Goal: Transaction & Acquisition: Purchase product/service

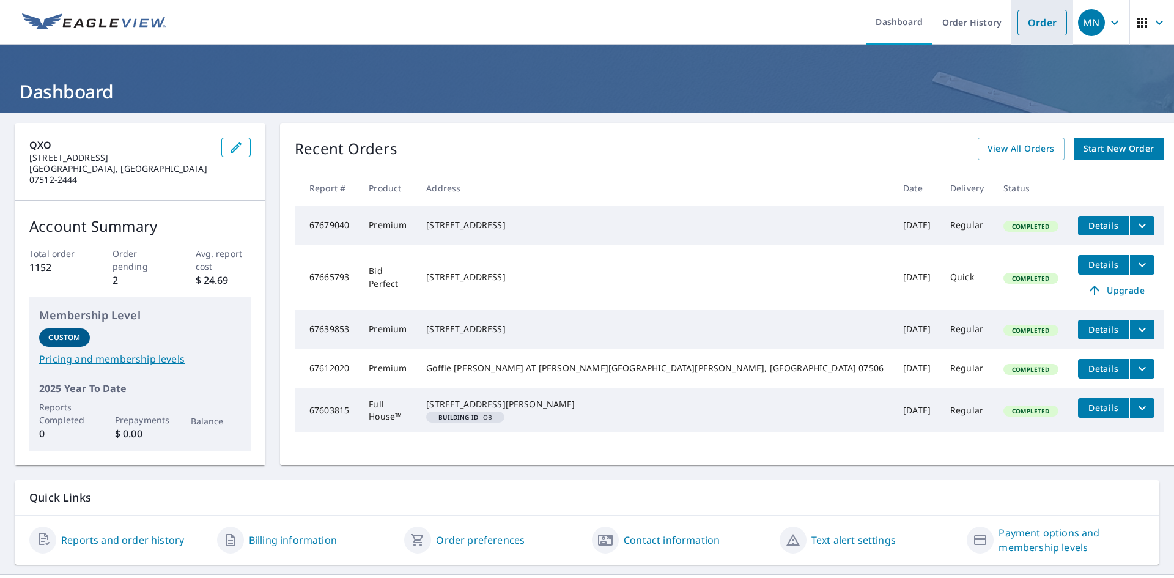
click at [1037, 15] on link "Order" at bounding box center [1043, 23] width 50 height 26
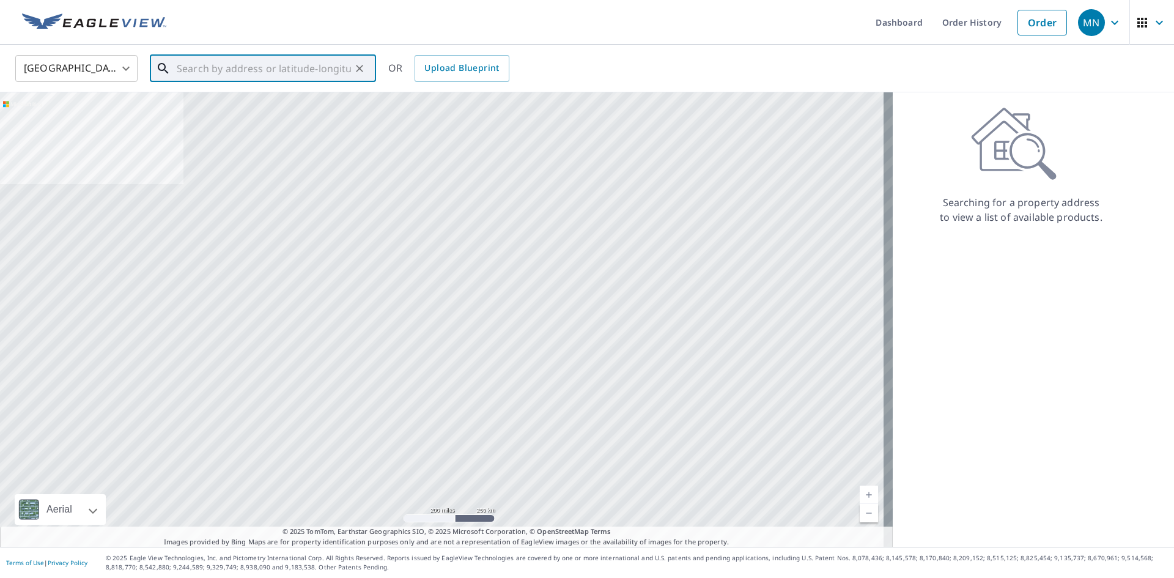
click at [204, 64] on input "text" at bounding box center [264, 68] width 174 height 34
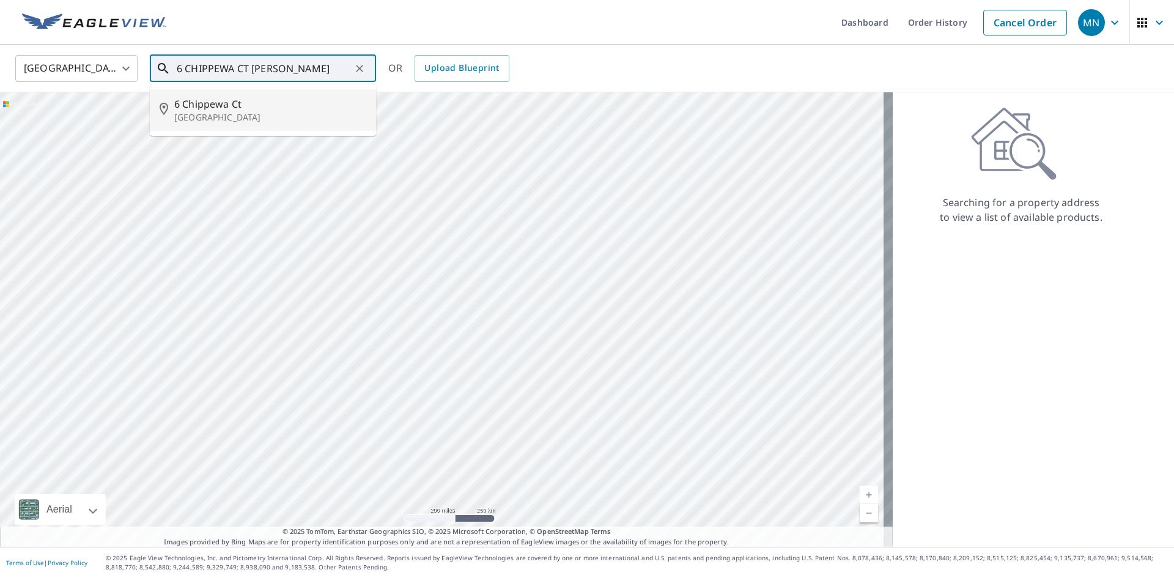
click at [198, 106] on span "6 Chippewa Ct" at bounding box center [270, 104] width 192 height 15
type input "[STREET_ADDRESS]"
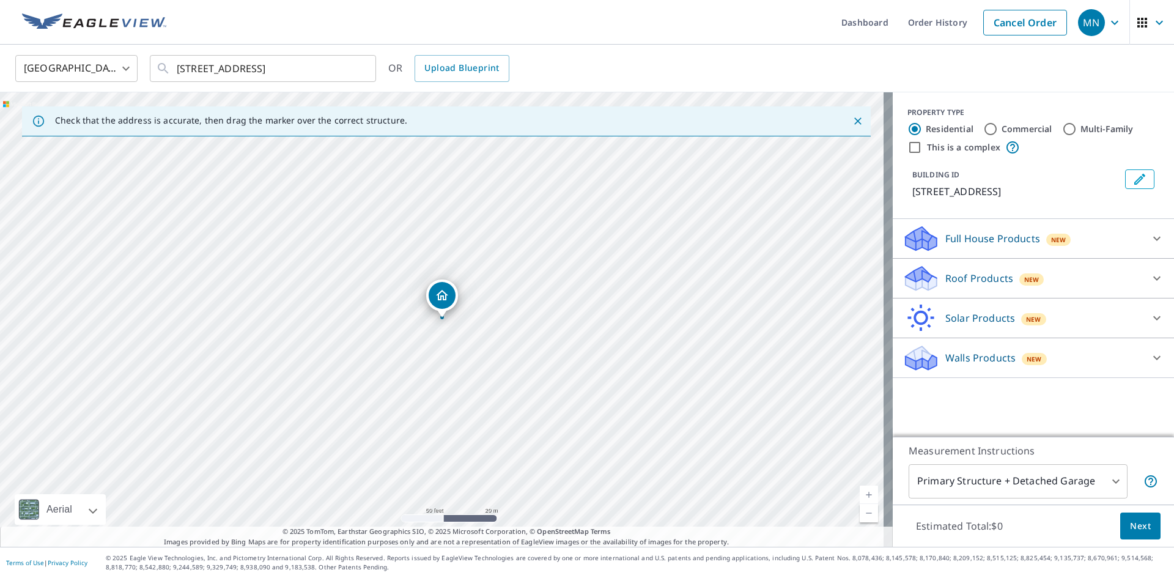
click at [442, 297] on icon "Dropped pin, building 1, Residential property, 6 Chippewa Ct Holmdel, NJ 07733" at bounding box center [442, 295] width 12 height 10
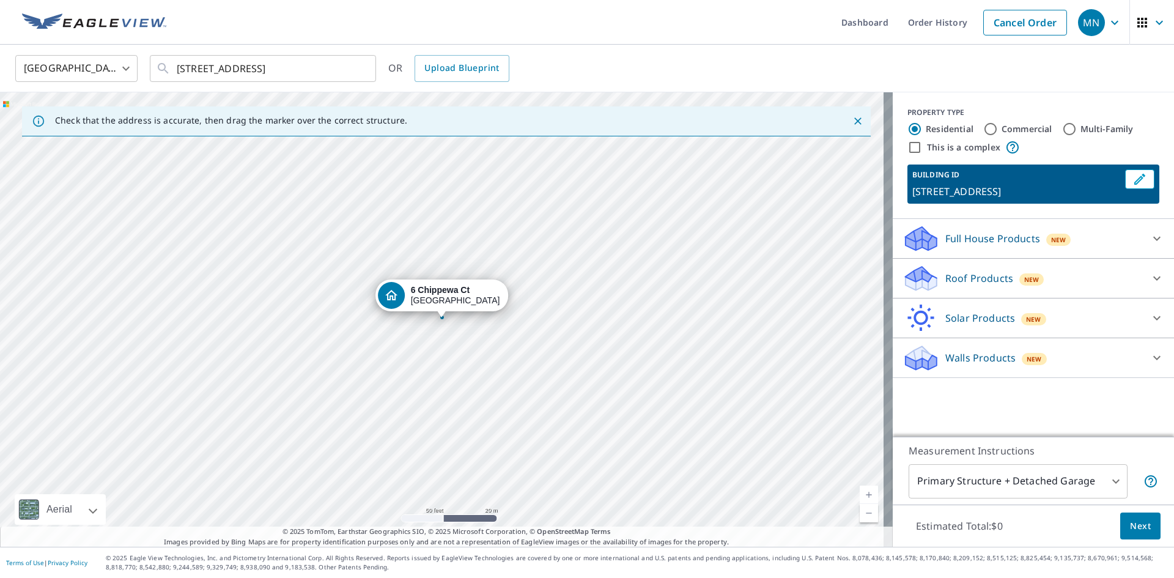
click at [1024, 278] on span "New" at bounding box center [1031, 280] width 15 height 10
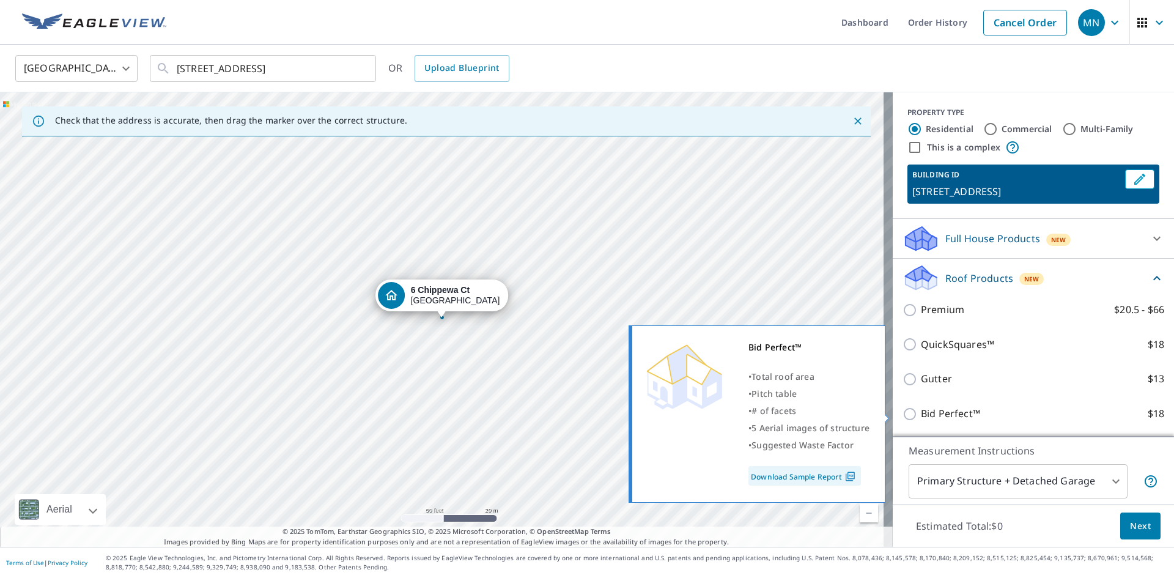
click at [903, 414] on input "Bid Perfect™ $18" at bounding box center [912, 414] width 18 height 15
checkbox input "true"
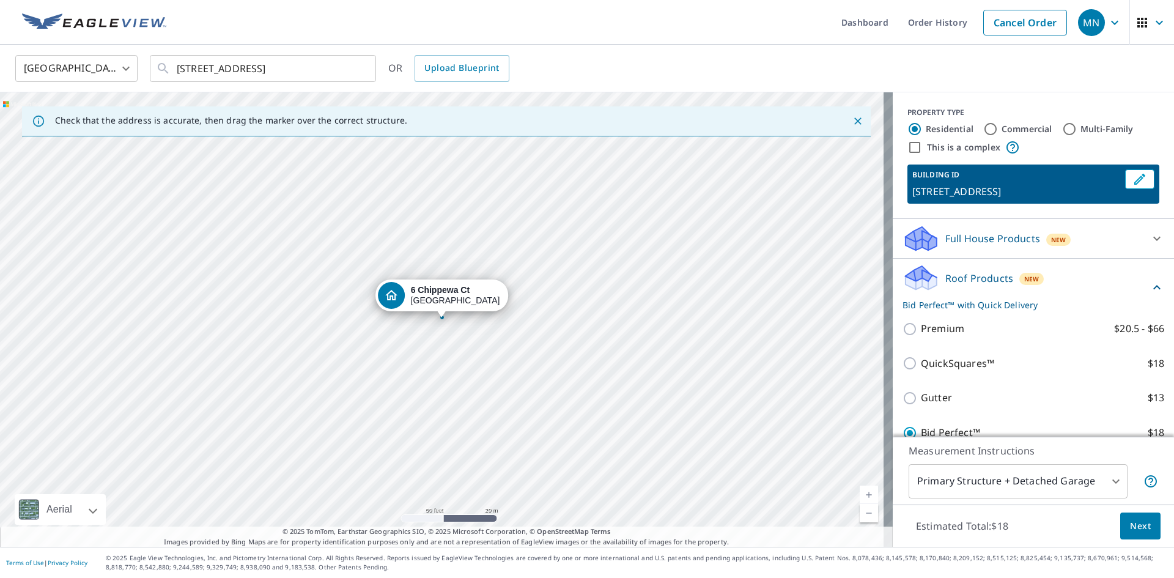
click at [1130, 524] on span "Next" at bounding box center [1140, 526] width 21 height 15
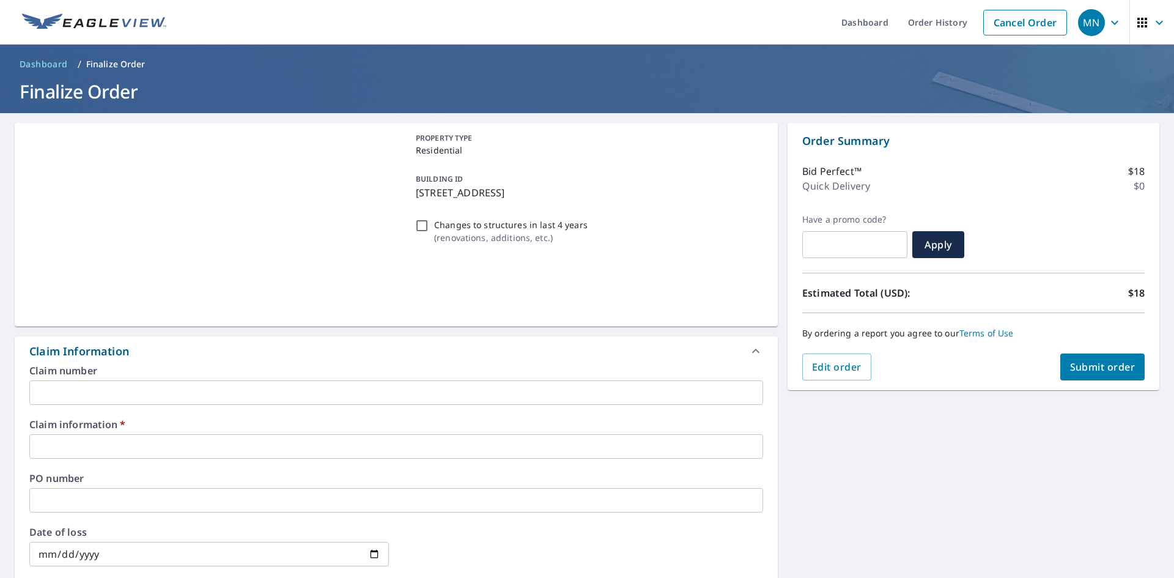
click at [127, 389] on input "text" at bounding box center [396, 392] width 734 height 24
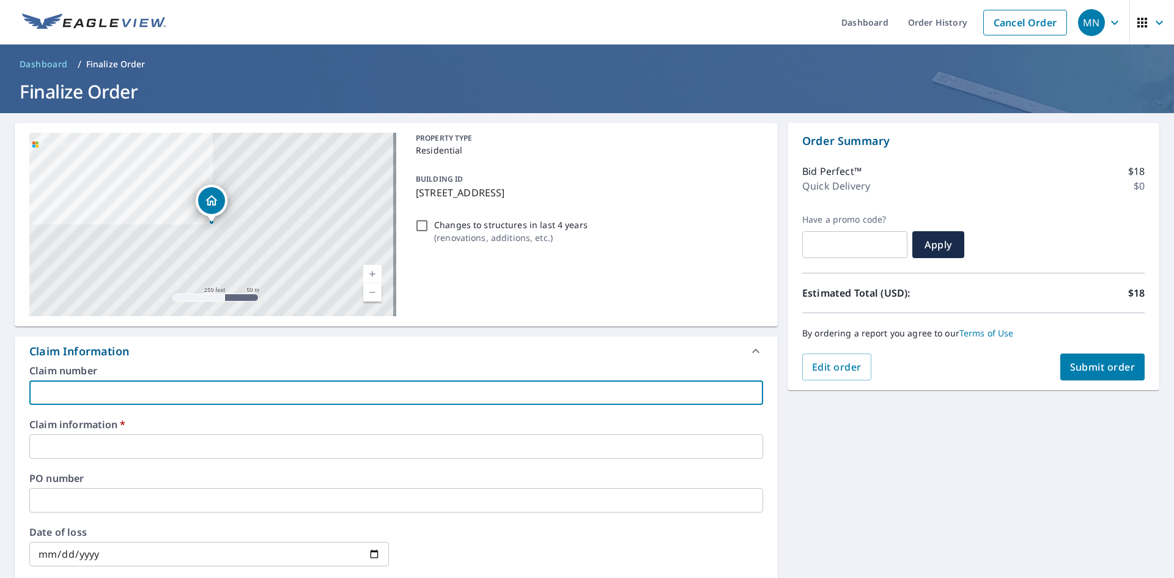
type input "6"
checkbox input "true"
type input "63"
checkbox input "true"
type input "633"
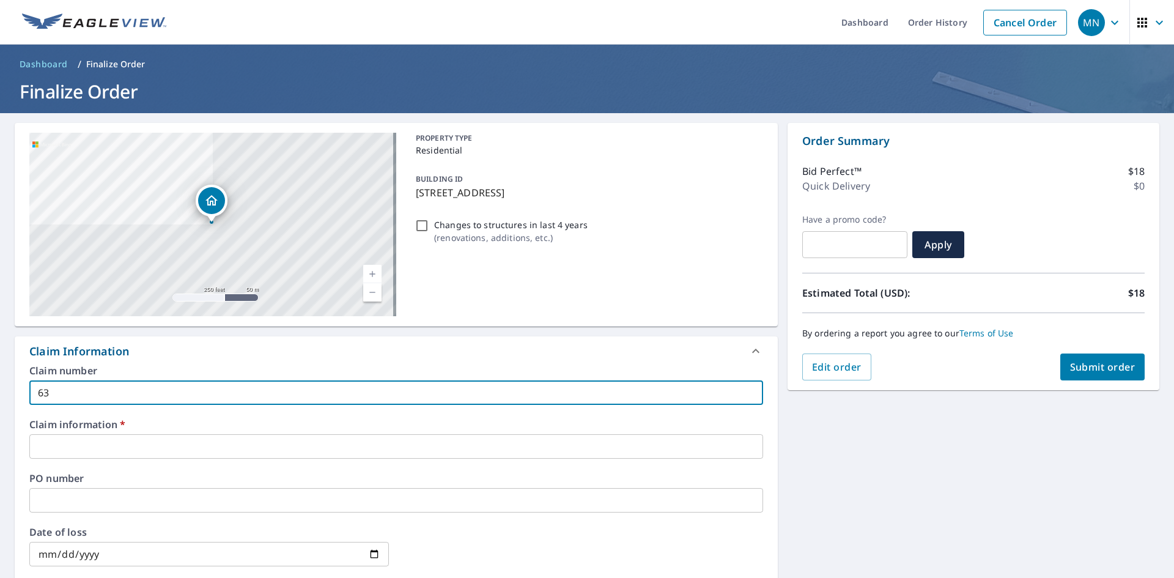
checkbox input "true"
type input "6338"
checkbox input "true"
type input "63381"
checkbox input "true"
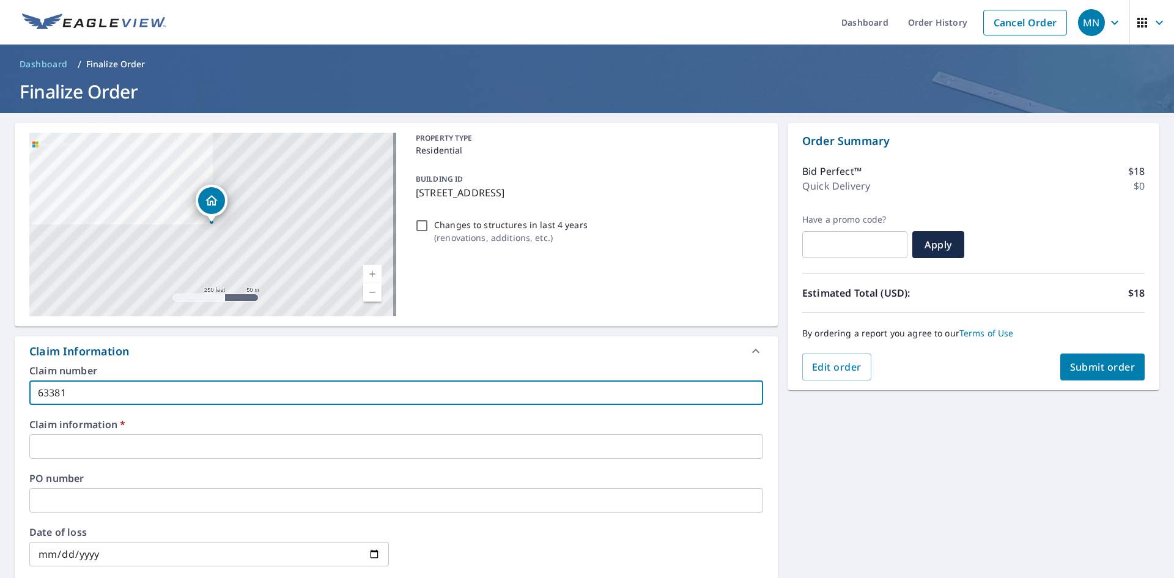
type input "633815"
checkbox input "true"
type input "633815"
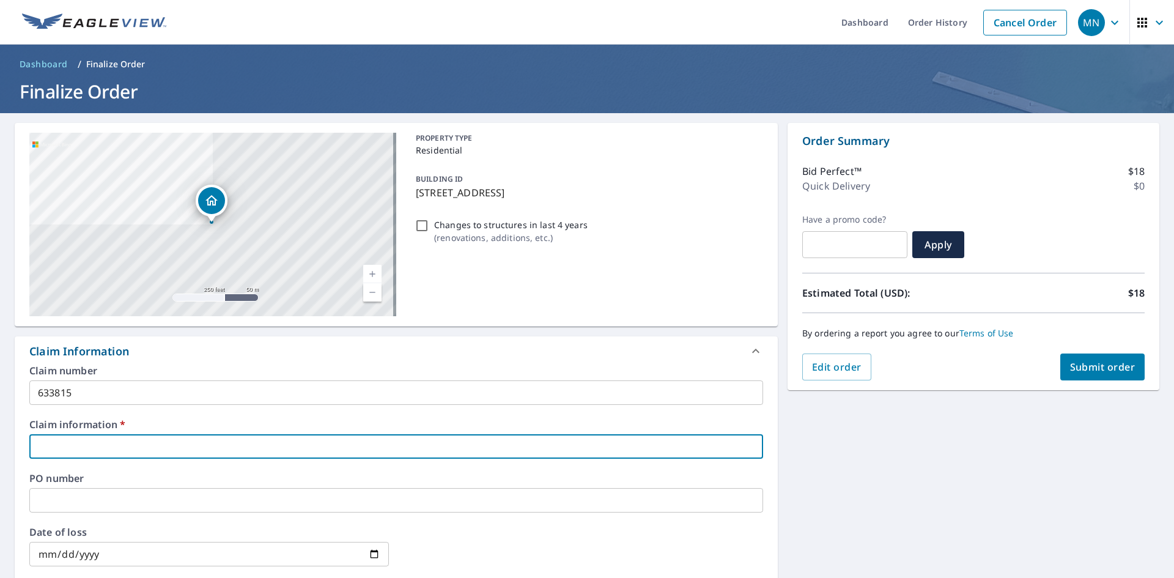
click at [56, 441] on input "text" at bounding box center [396, 446] width 734 height 24
type input "6"
checkbox input "true"
type input "63"
checkbox input "true"
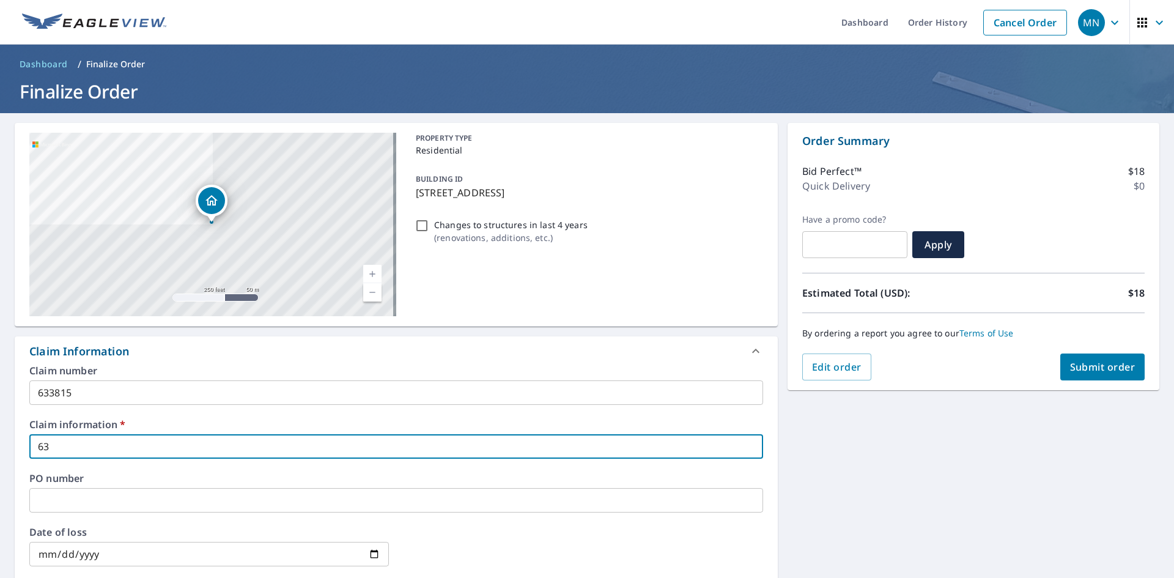
type input "633"
checkbox input "true"
type input "6338"
checkbox input "true"
type input "63381"
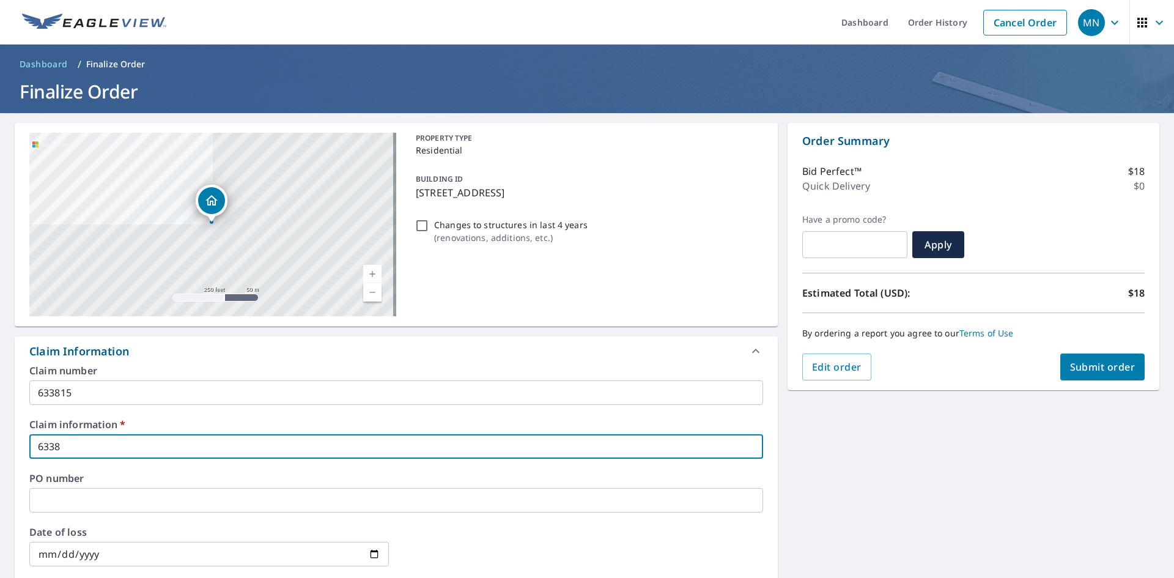
checkbox input "true"
type input "633815"
checkbox input "true"
type input "633815"
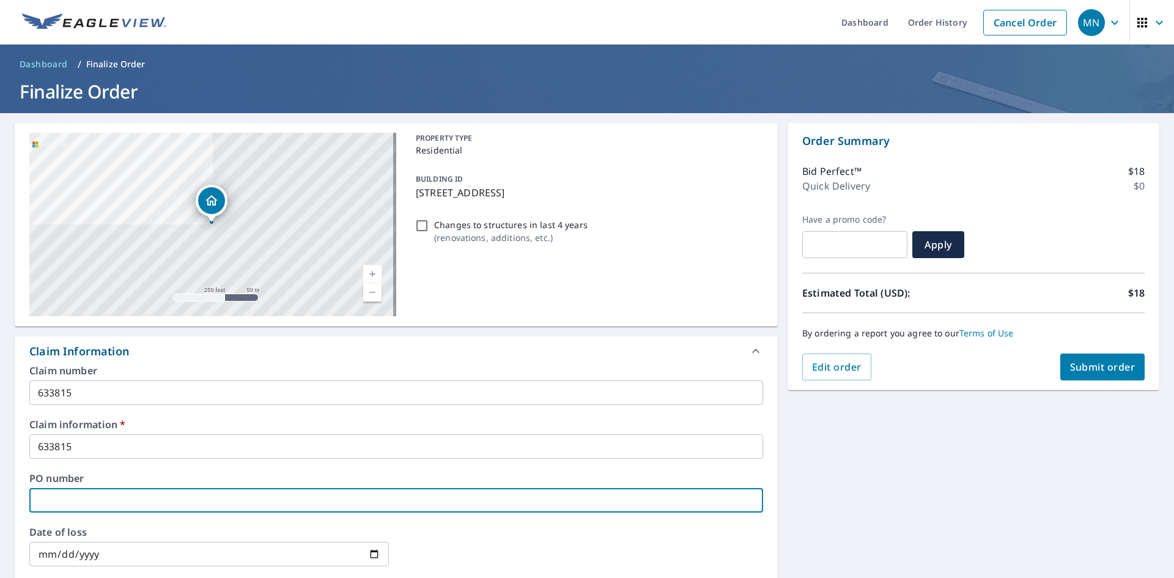
click at [100, 490] on input "text" at bounding box center [396, 500] width 734 height 24
type input "6"
checkbox input "true"
type input "63"
checkbox input "true"
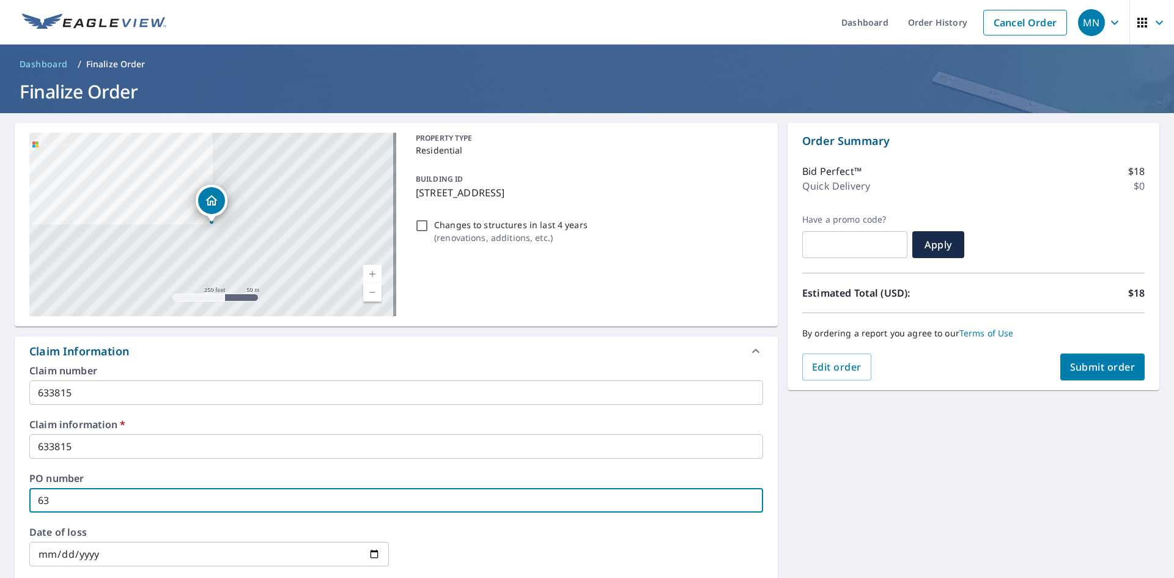
type input "633"
checkbox input "true"
type input "6338"
checkbox input "true"
type input "63381"
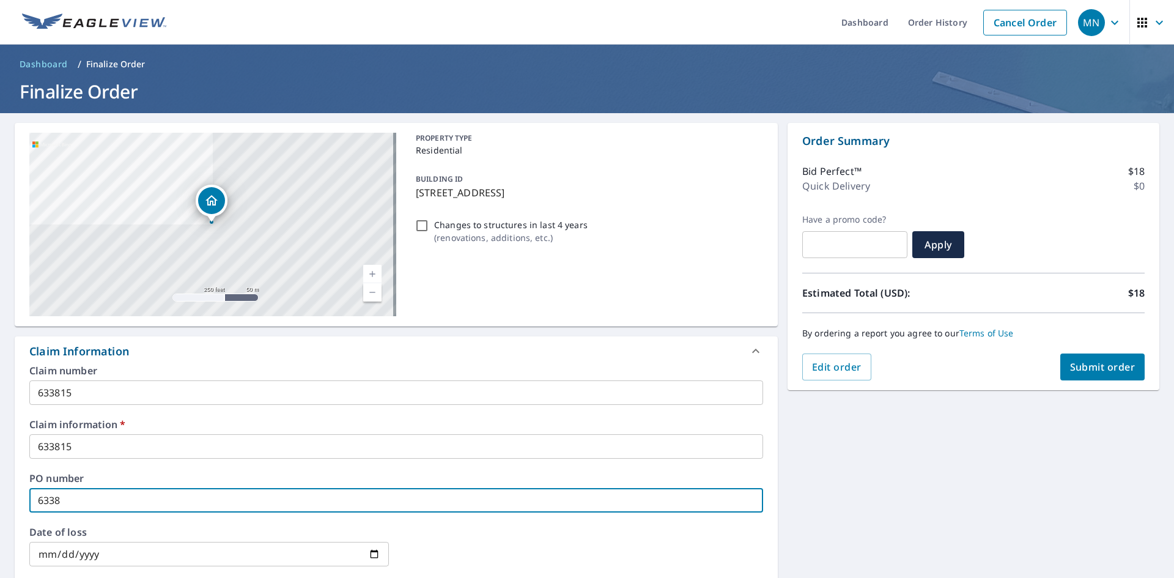
checkbox input "true"
type input "633815"
checkbox input "true"
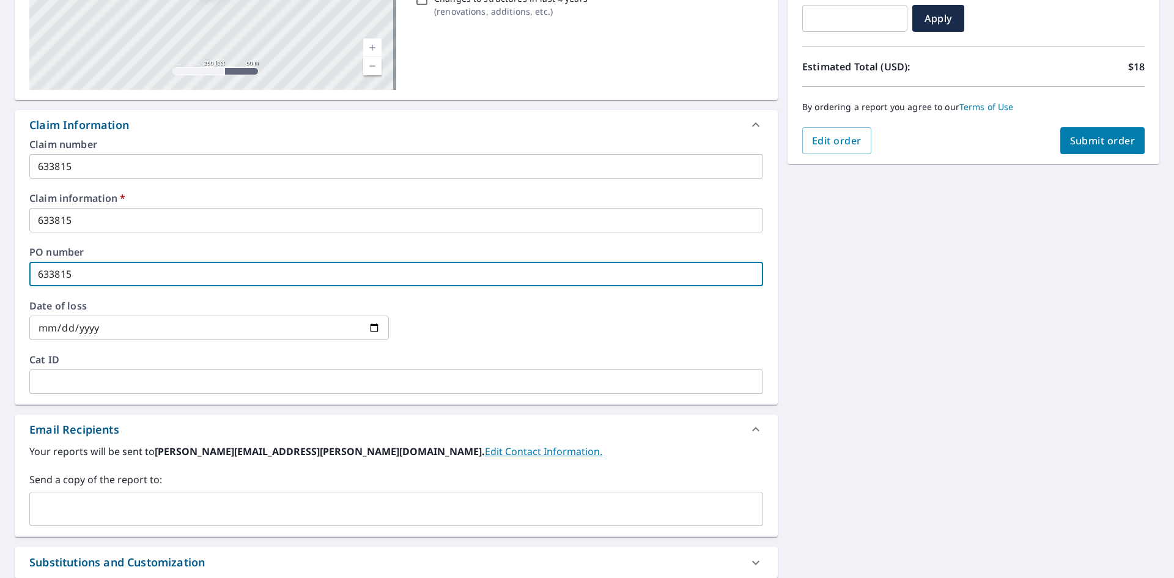
scroll to position [245, 0]
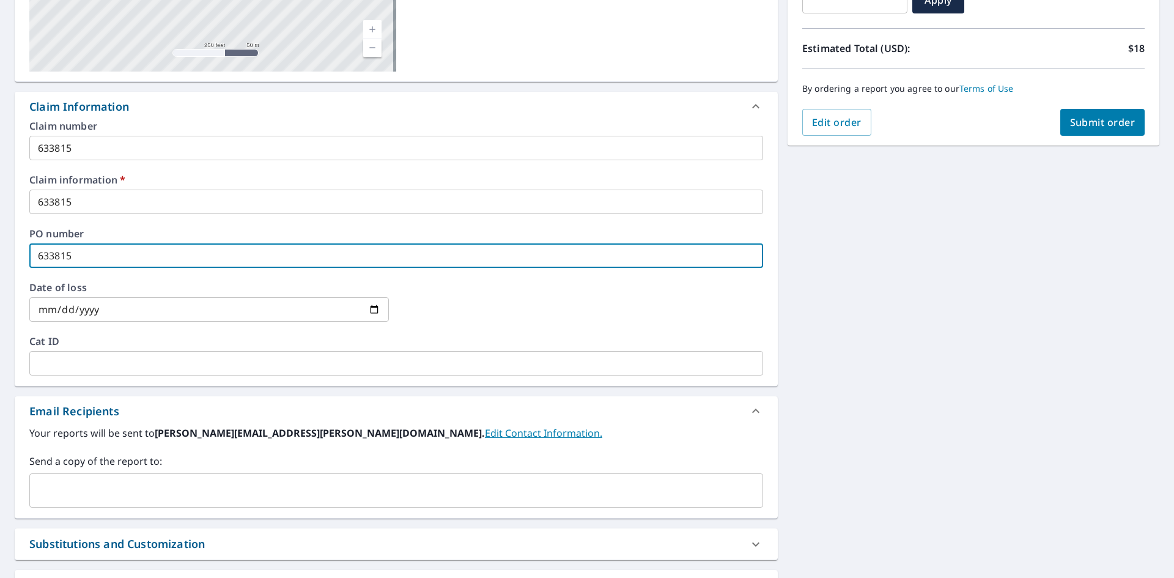
type input "633815"
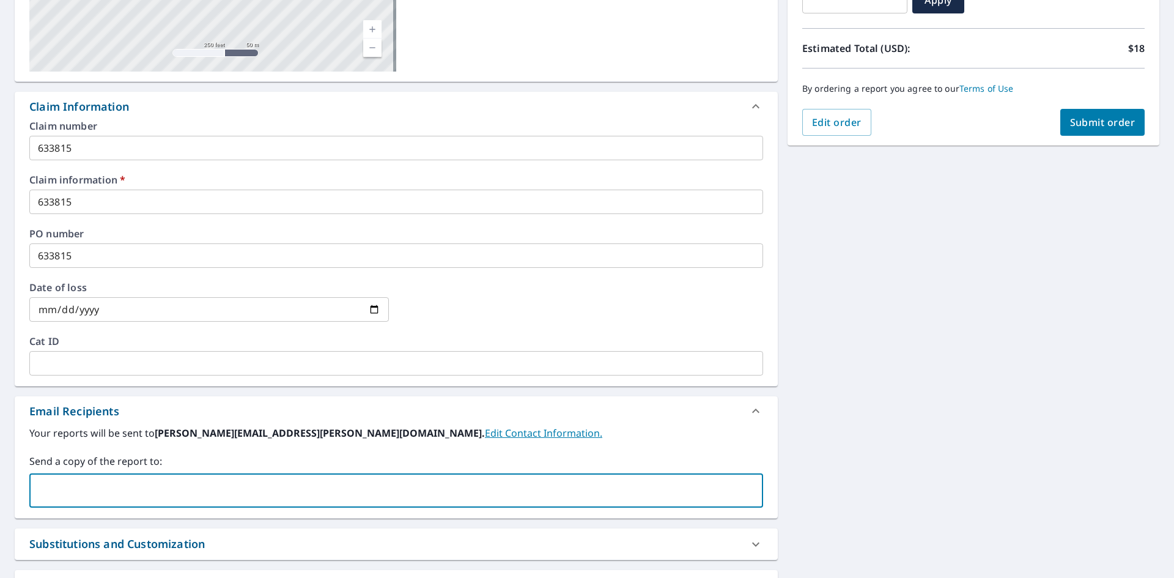
click at [79, 483] on input "text" at bounding box center [387, 490] width 705 height 23
type input "H"
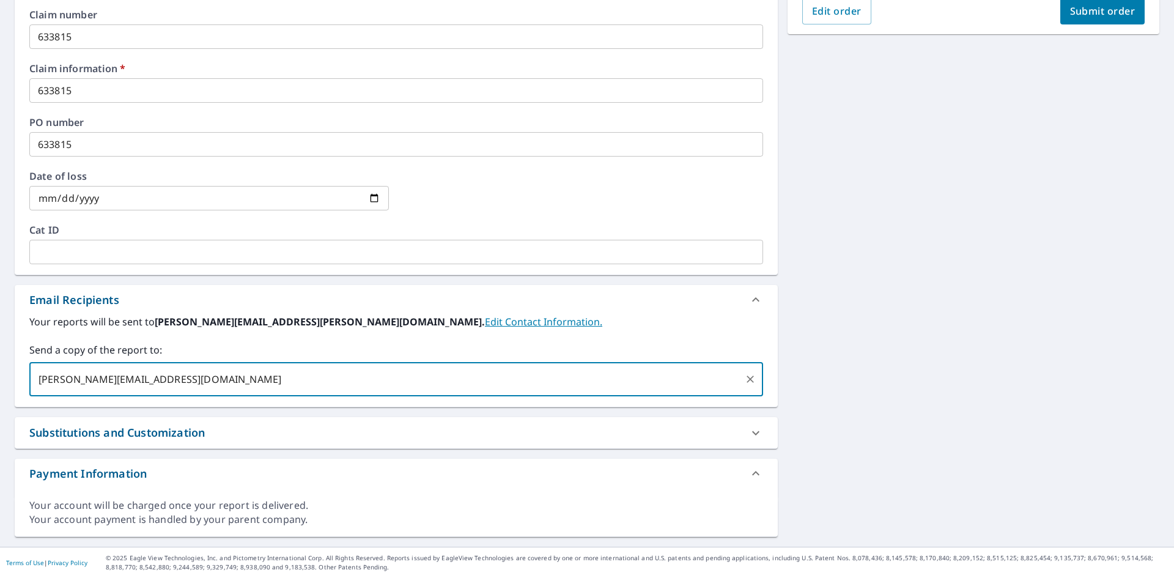
scroll to position [111, 0]
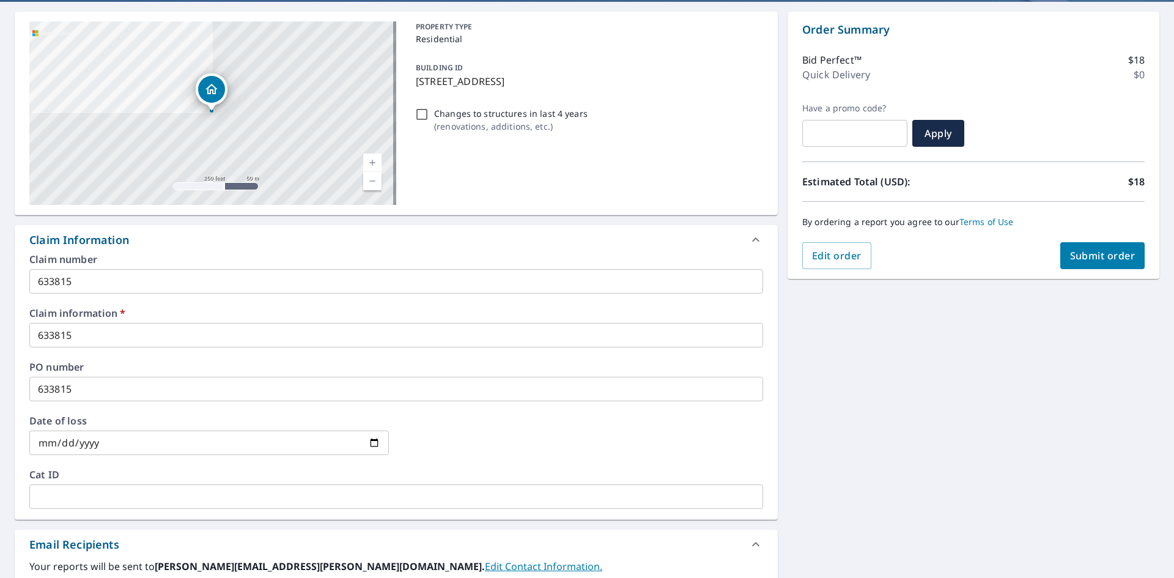
type input "[PERSON_NAME][EMAIL_ADDRESS][DOMAIN_NAME]"
click at [1101, 255] on span "Submit order" at bounding box center [1102, 255] width 65 height 13
checkbox input "true"
